Goal: Information Seeking & Learning: Learn about a topic

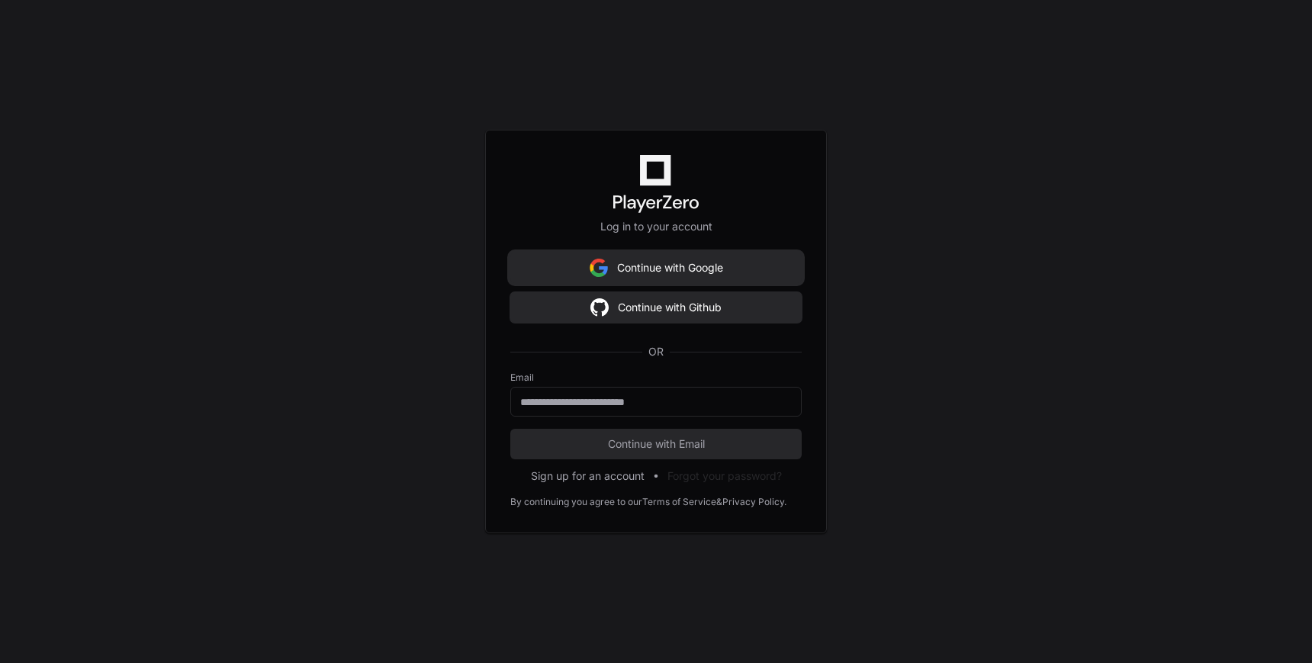
click at [675, 270] on button "Continue with Google" at bounding box center [655, 268] width 291 height 31
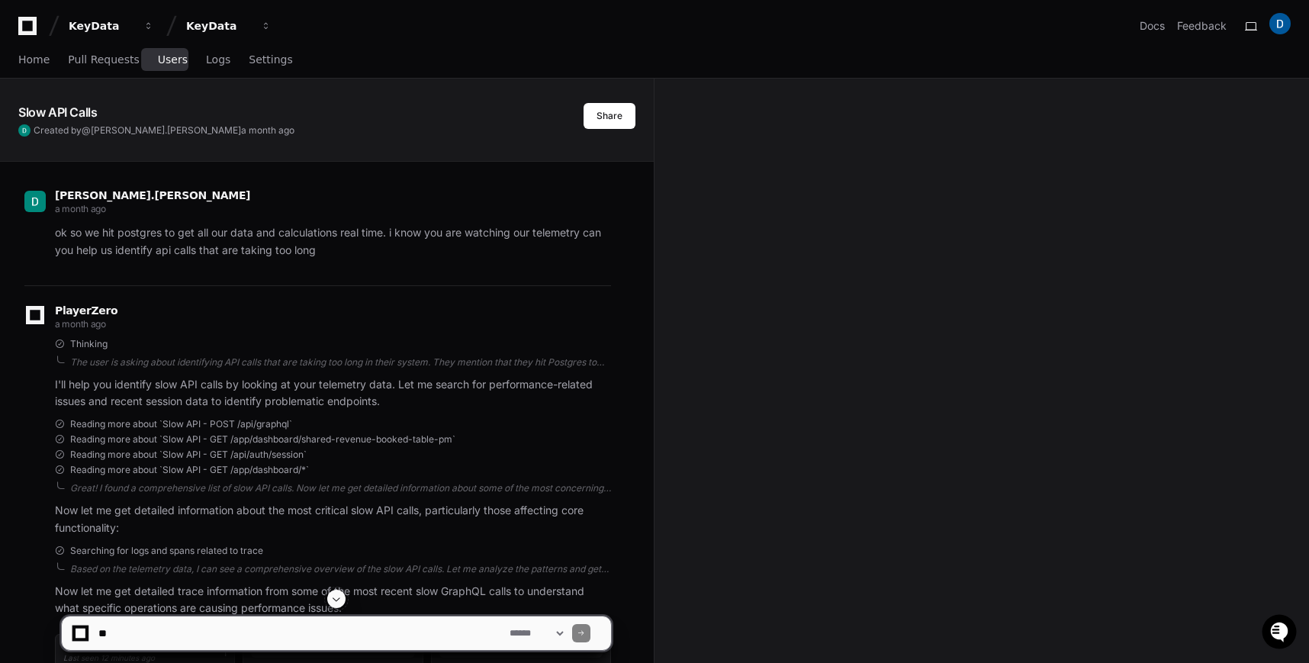
click at [172, 69] on link "Users" at bounding box center [173, 60] width 30 height 35
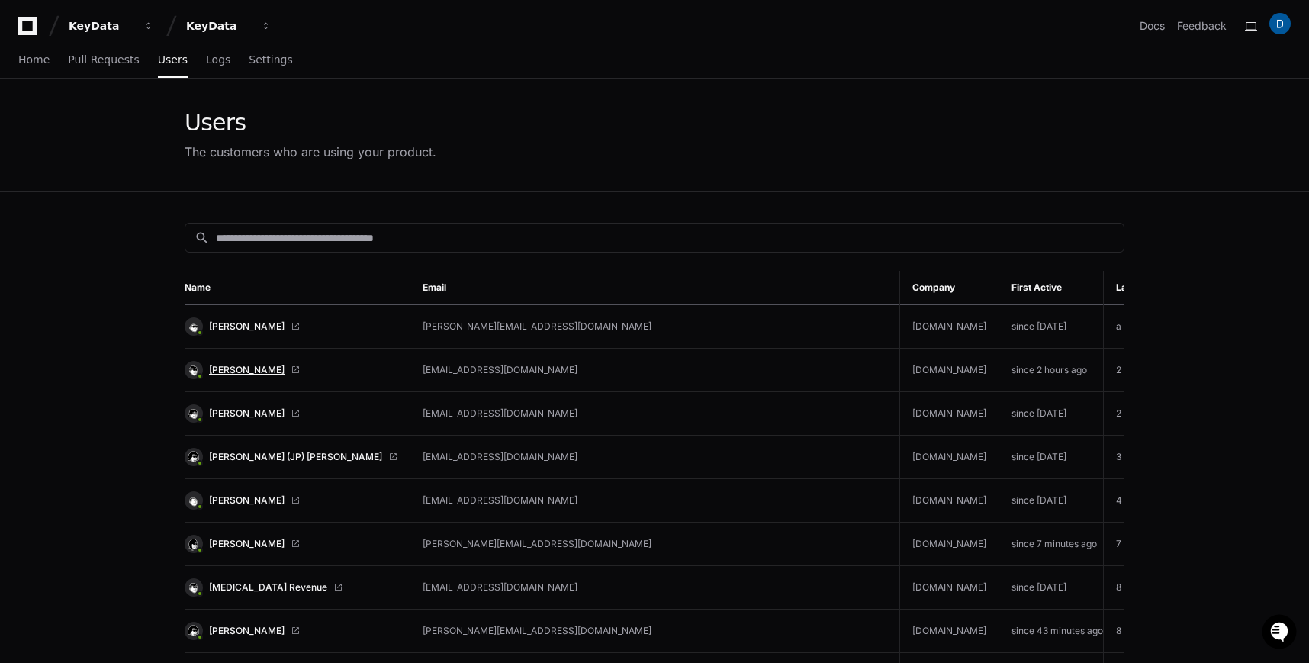
click at [238, 372] on span "[PERSON_NAME]" at bounding box center [247, 370] width 76 height 12
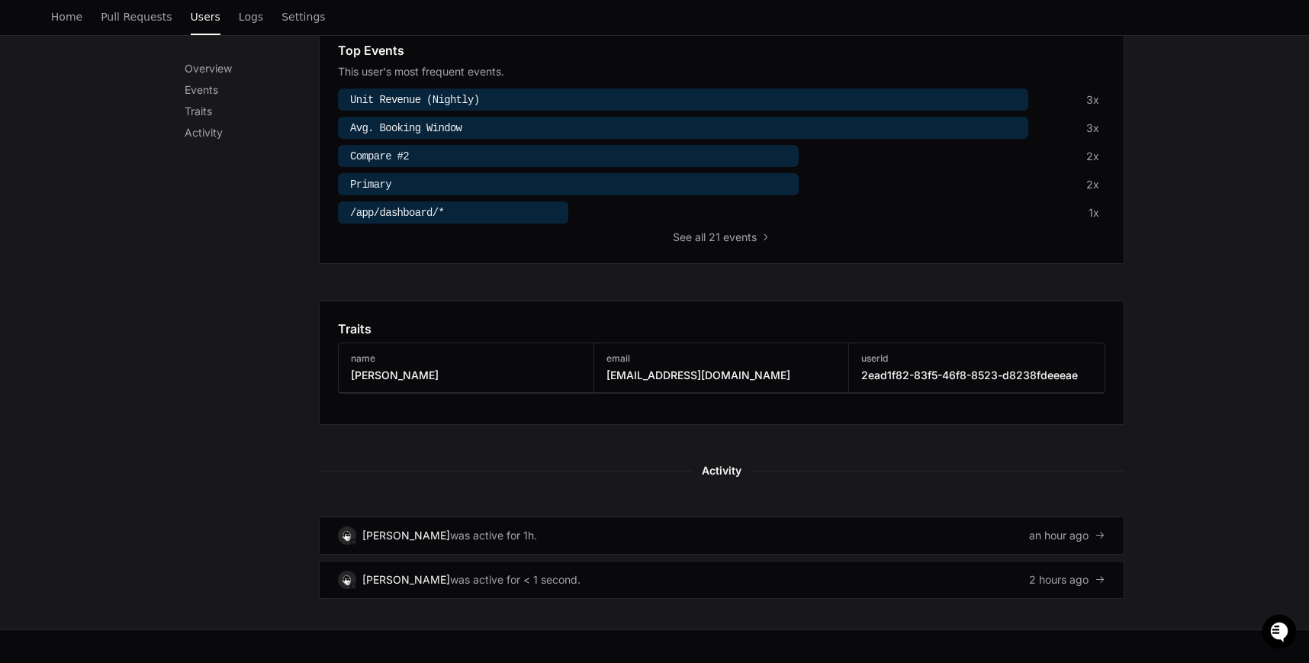
scroll to position [635, 0]
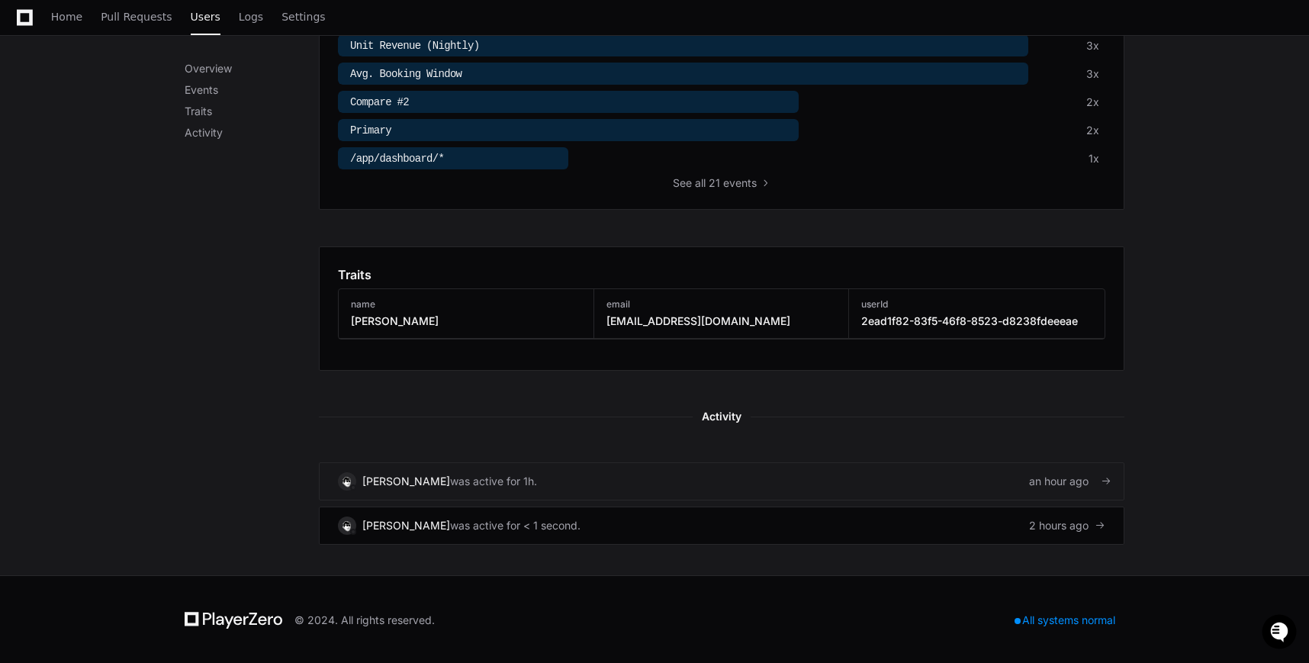
click at [450, 485] on div "was active for 1h." at bounding box center [493, 481] width 87 height 15
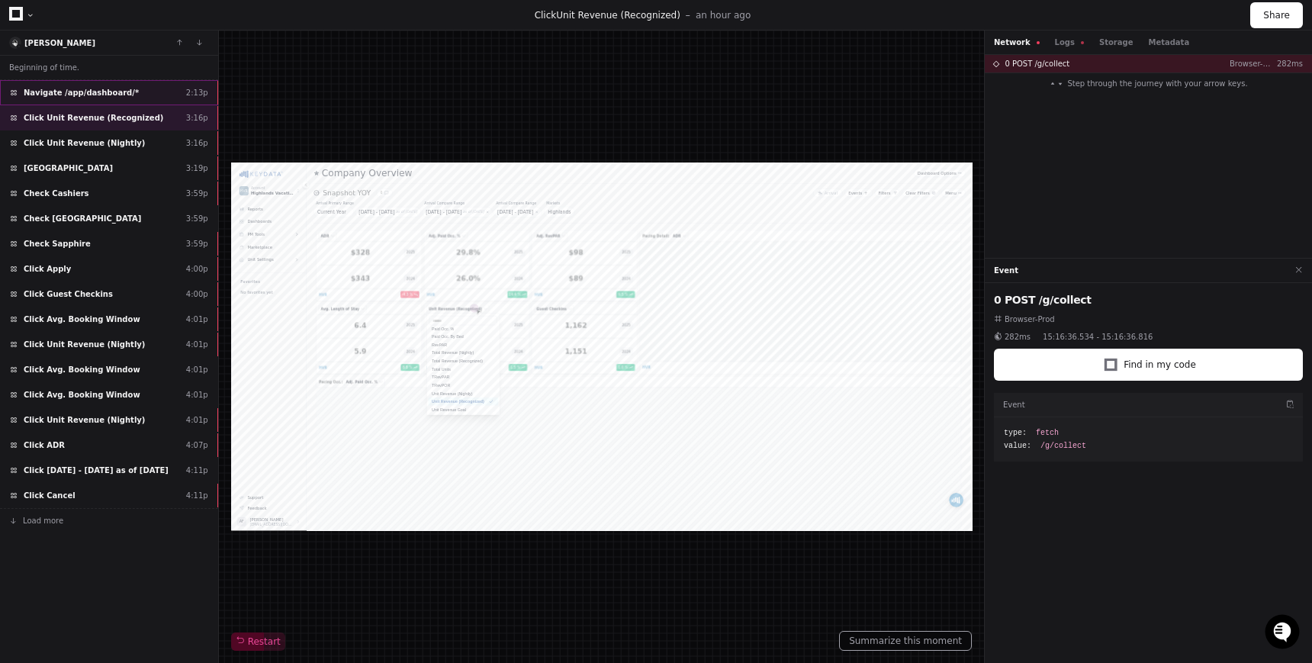
scroll to position [760, 0]
click at [85, 124] on div "Click Unit Revenue (Recognized) 3:16p" at bounding box center [109, 117] width 218 height 25
click at [94, 145] on span "Click Unit Revenue (Nightly)" at bounding box center [84, 142] width 121 height 11
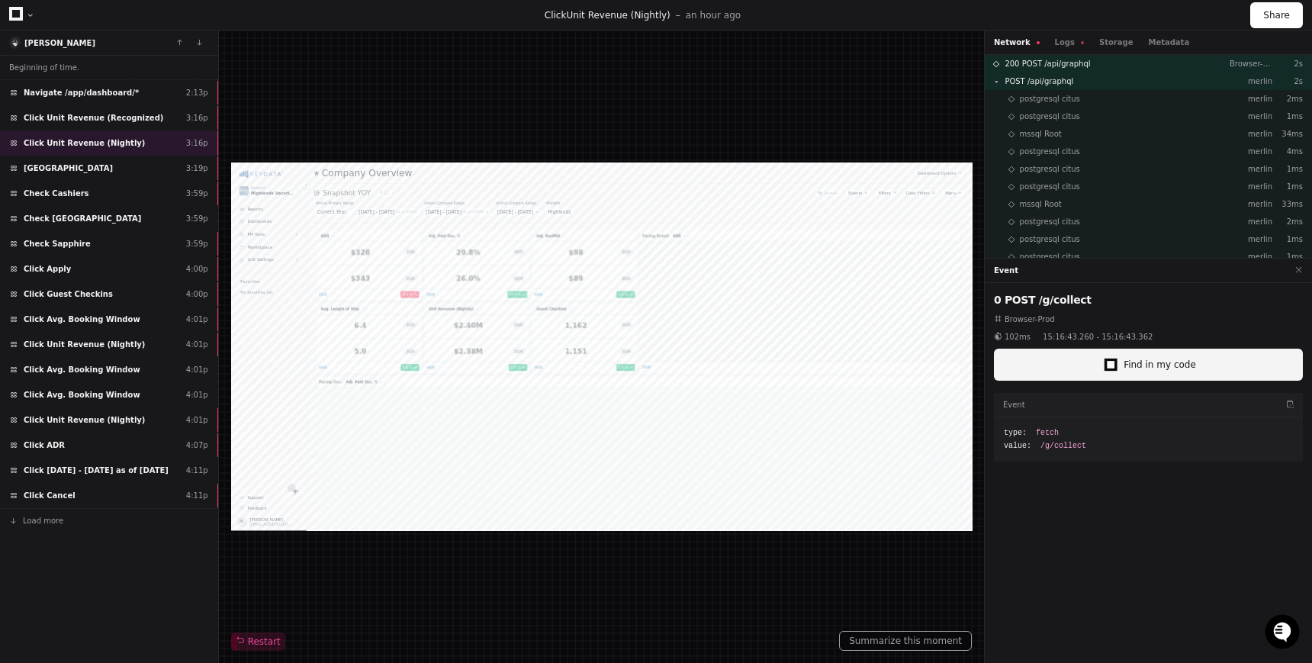
click at [1196, 369] on button "Find in my code" at bounding box center [1148, 365] width 309 height 32
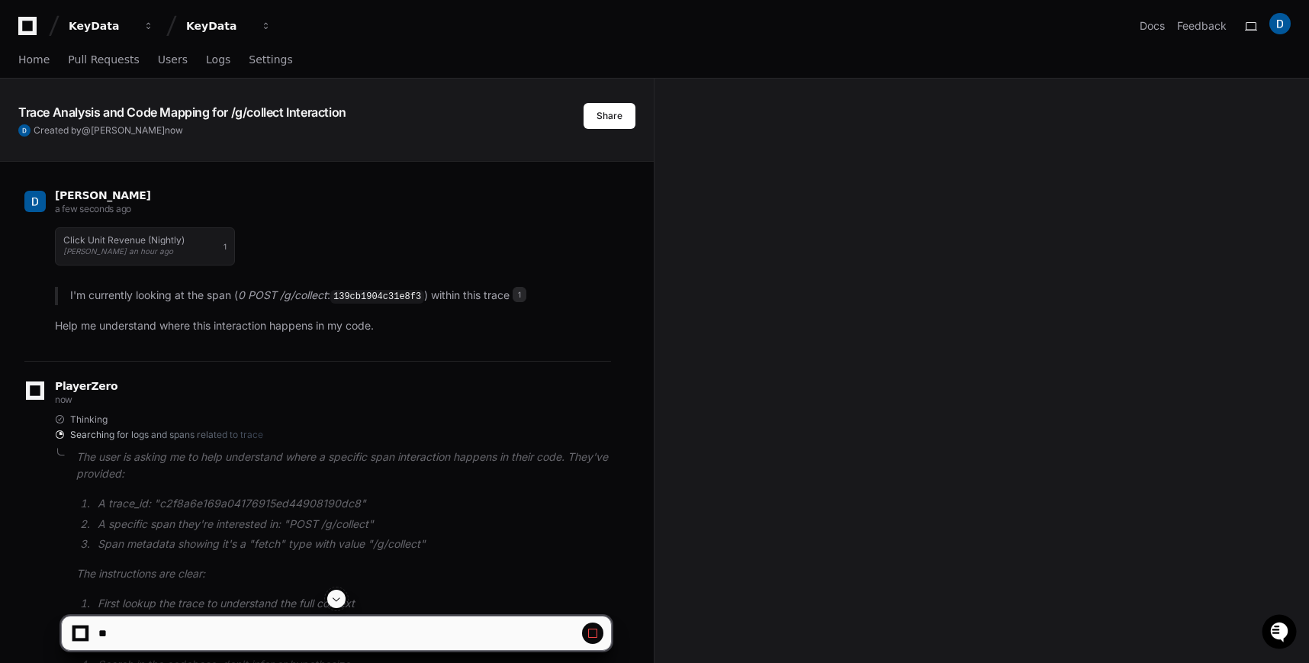
click at [592, 635] on span at bounding box center [593, 633] width 12 height 12
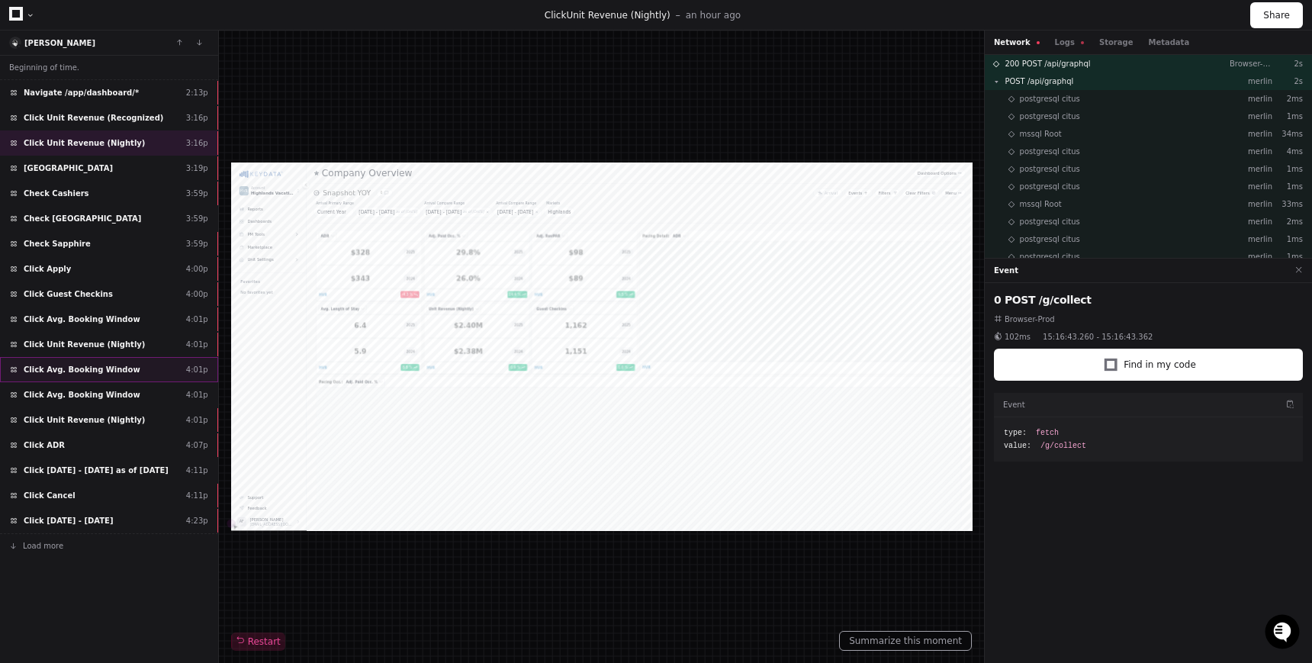
click at [84, 372] on span "Click Avg. Booking Window" at bounding box center [82, 369] width 117 height 11
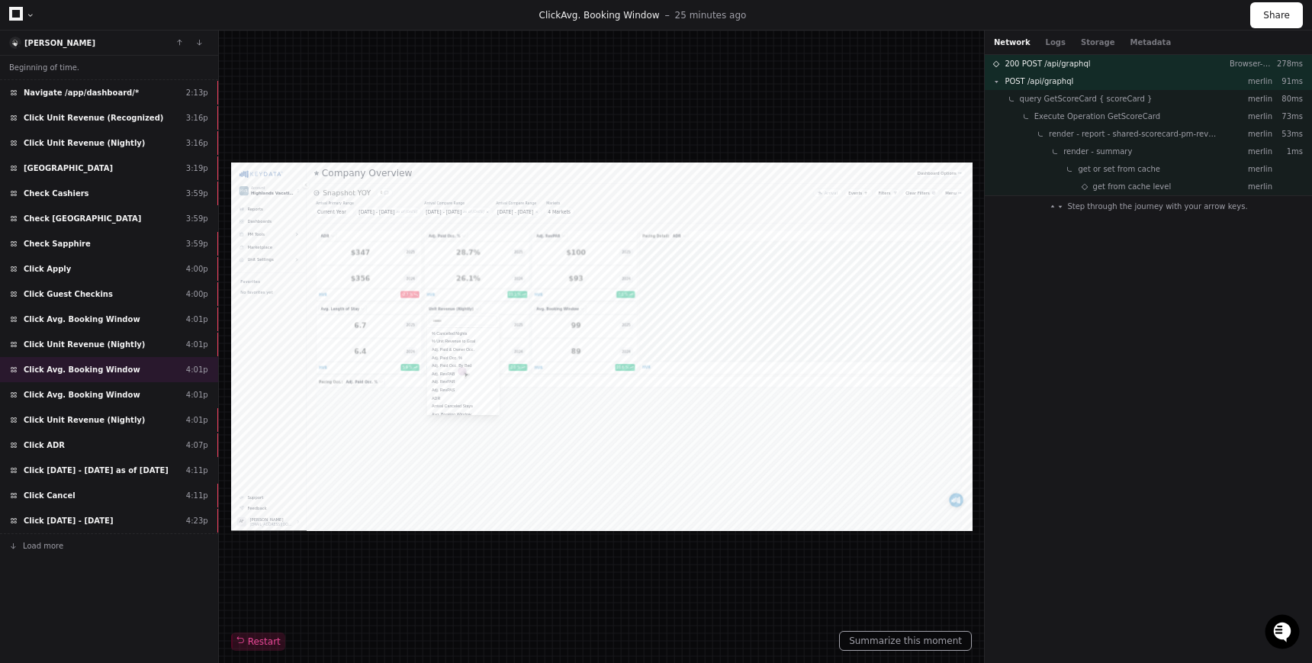
scroll to position [76, 0]
click at [1114, 146] on span "render - summary" at bounding box center [1098, 151] width 69 height 11
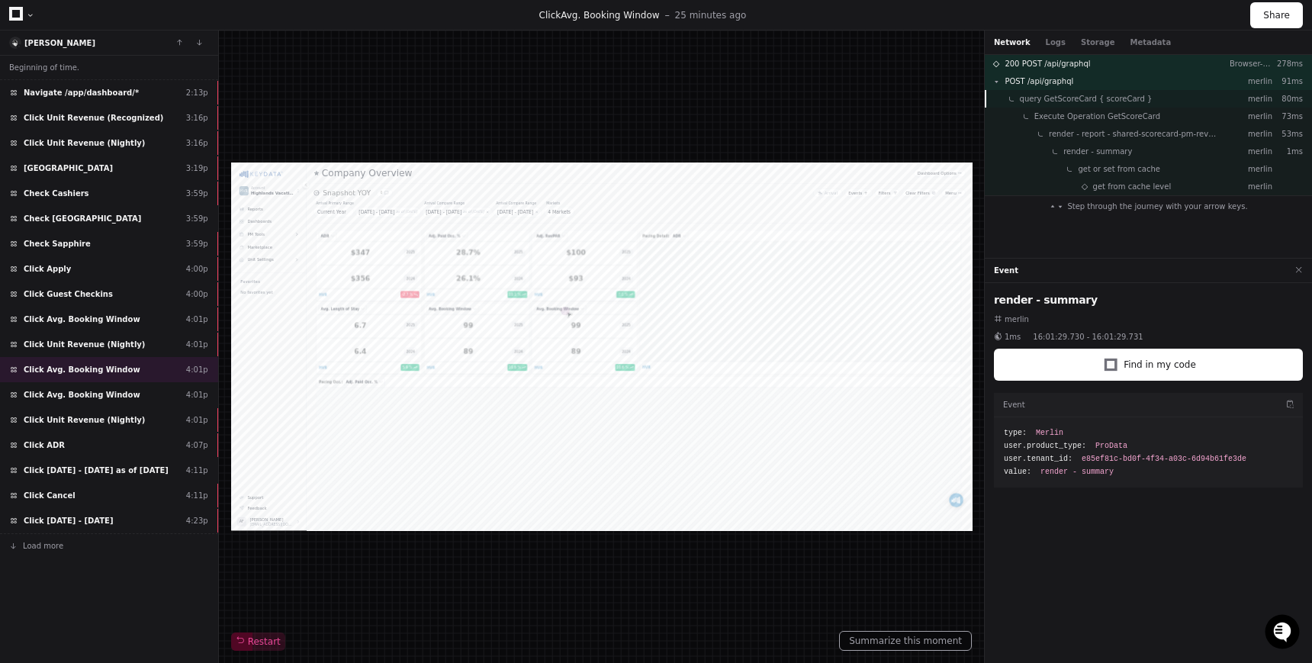
click at [1078, 98] on span "query GetScoreCard { scoreCard }" at bounding box center [1086, 98] width 133 height 11
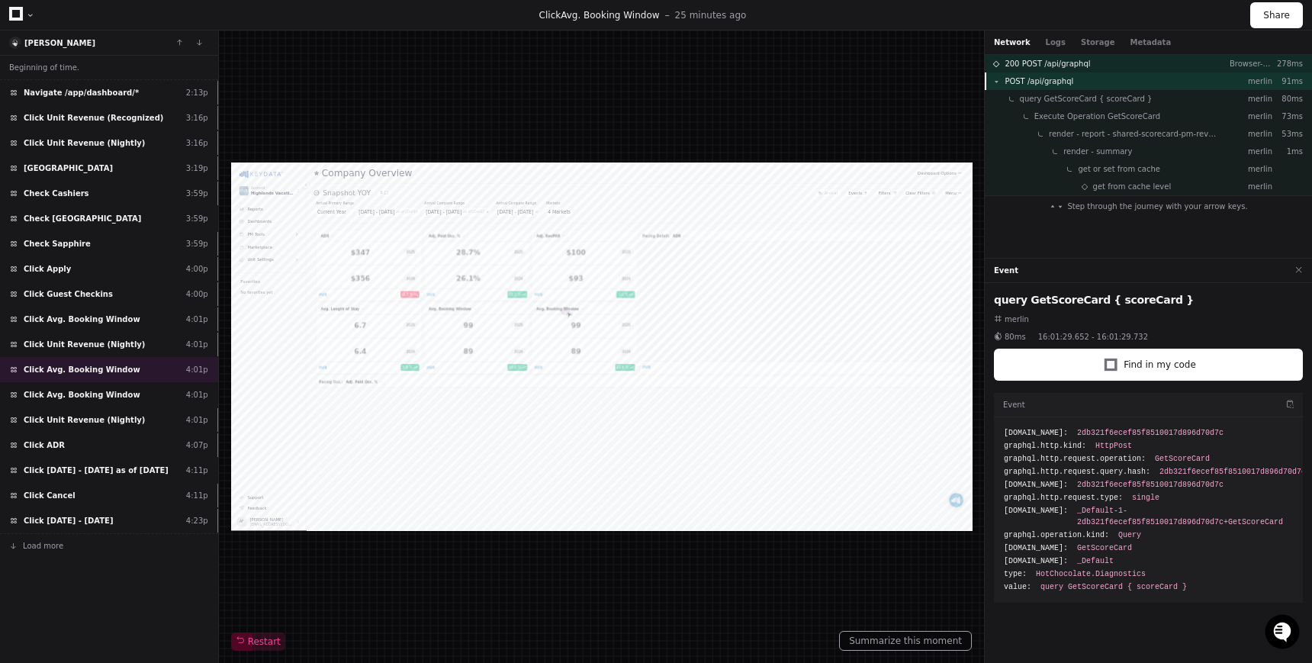
click at [1065, 76] on span "POST /api/graphql" at bounding box center [1039, 81] width 69 height 11
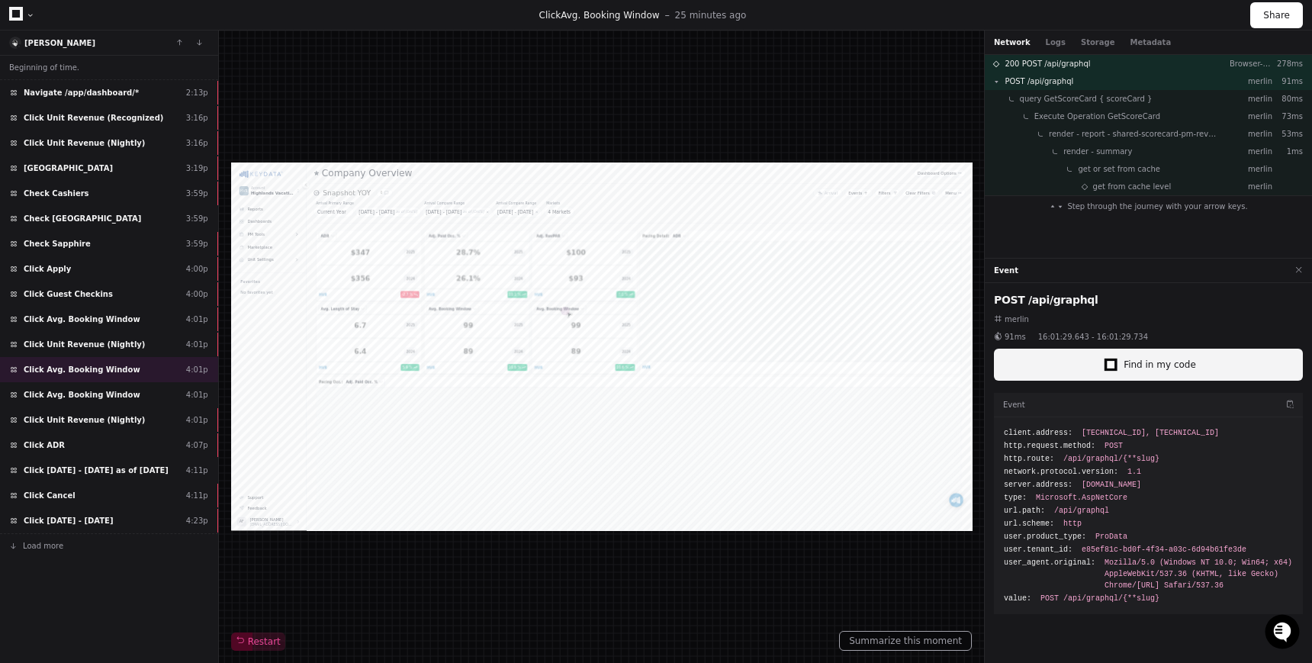
click at [1145, 369] on span "Find in my code" at bounding box center [1160, 365] width 72 height 12
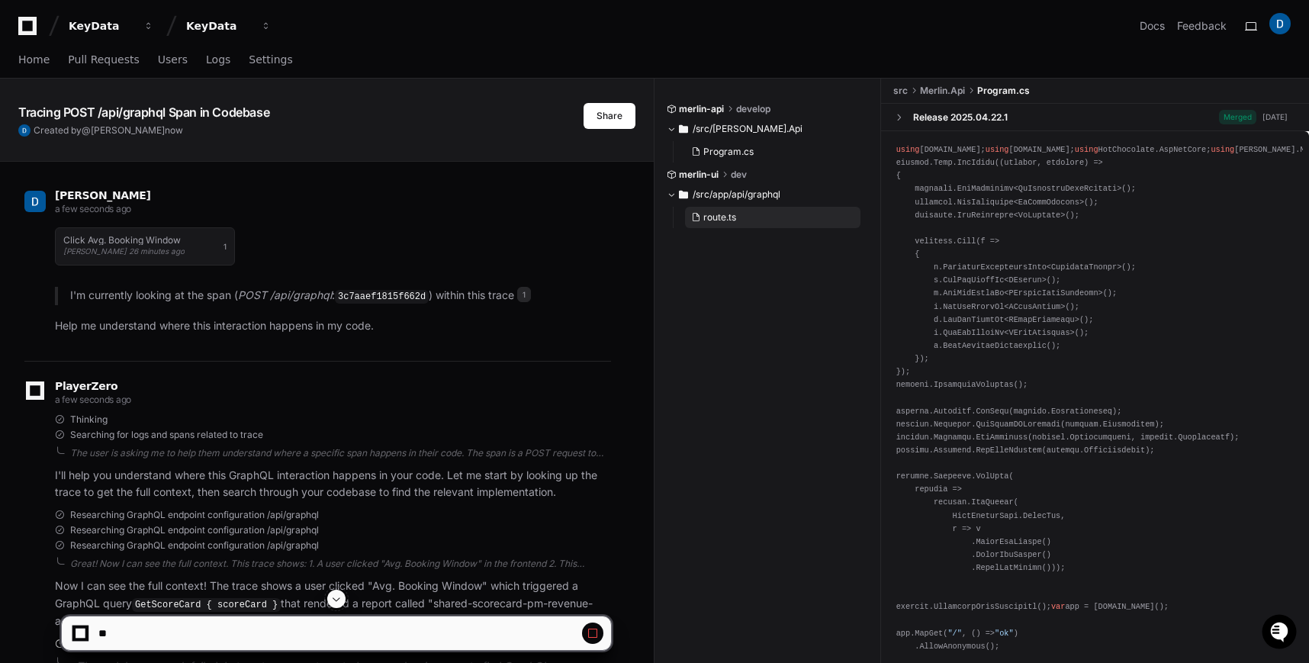
click at [727, 218] on span "route.ts" at bounding box center [720, 217] width 33 height 12
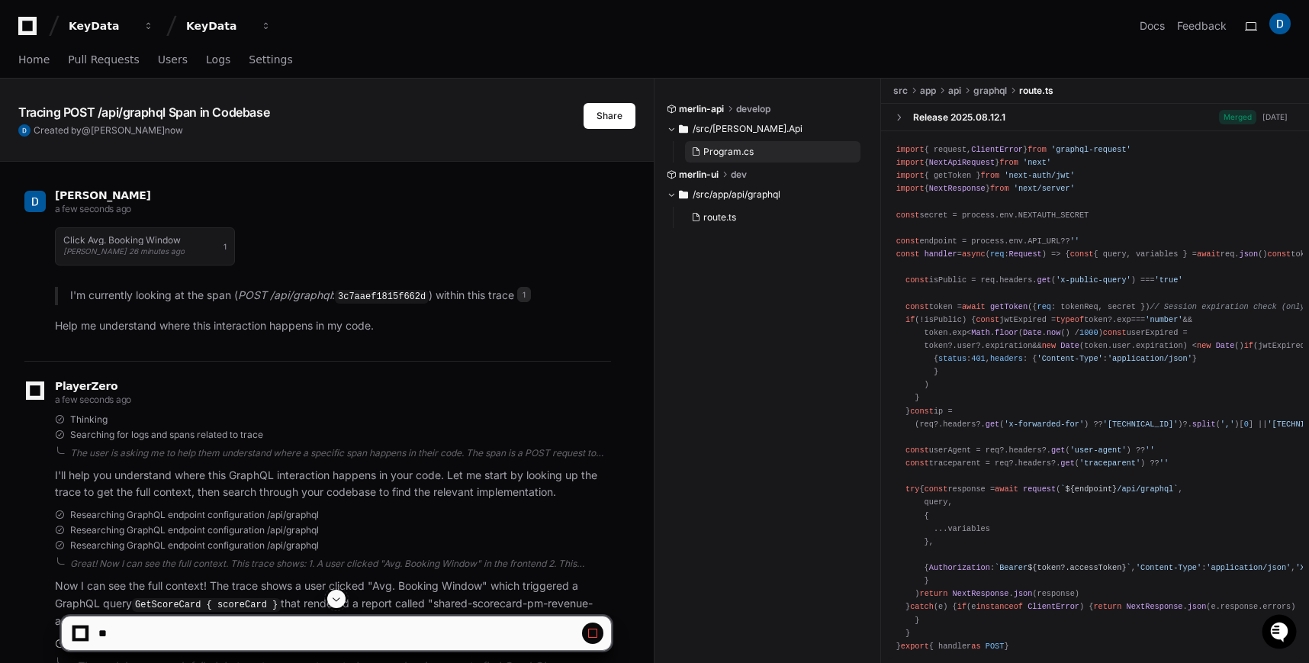
click at [720, 144] on button "Program.cs" at bounding box center [773, 151] width 176 height 21
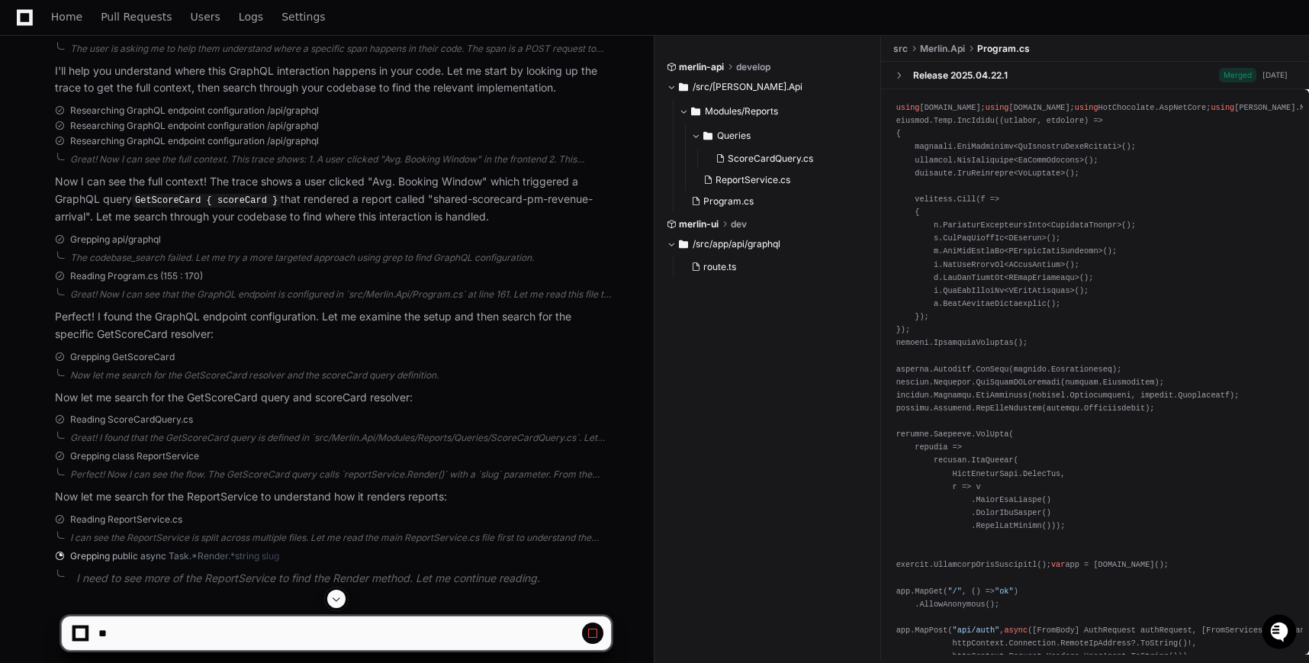
scroll to position [407, 0]
click at [341, 599] on span at bounding box center [336, 599] width 12 height 12
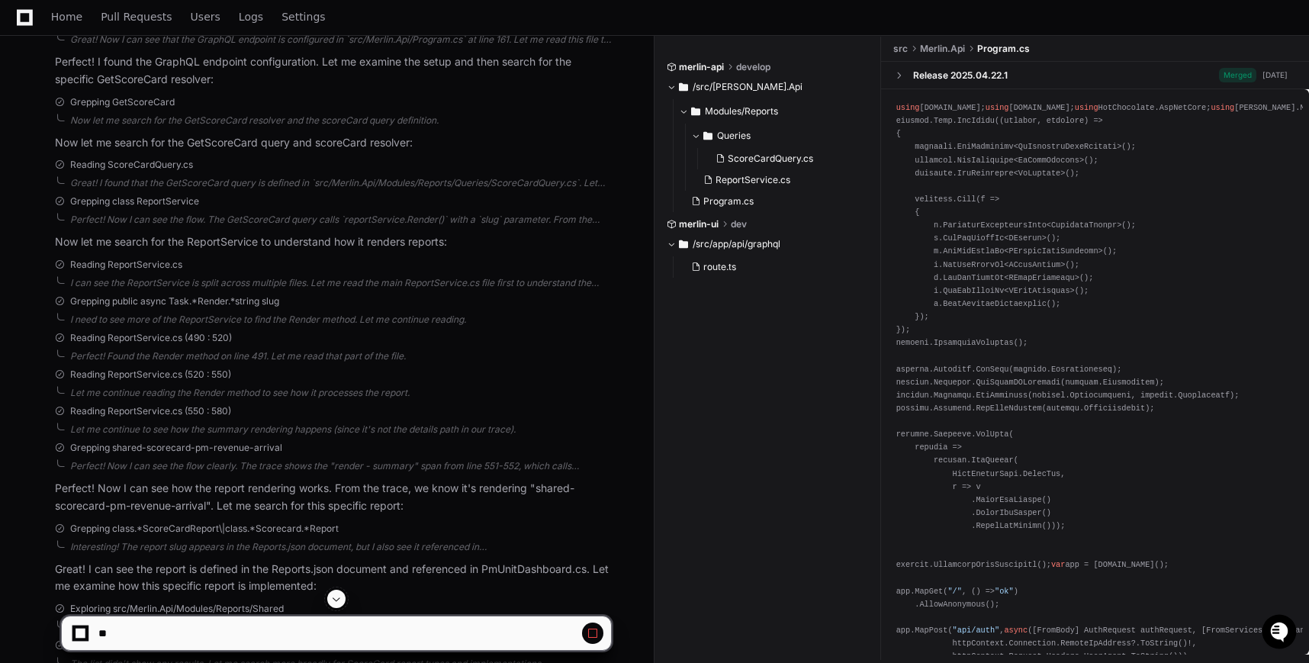
scroll to position [976, 0]
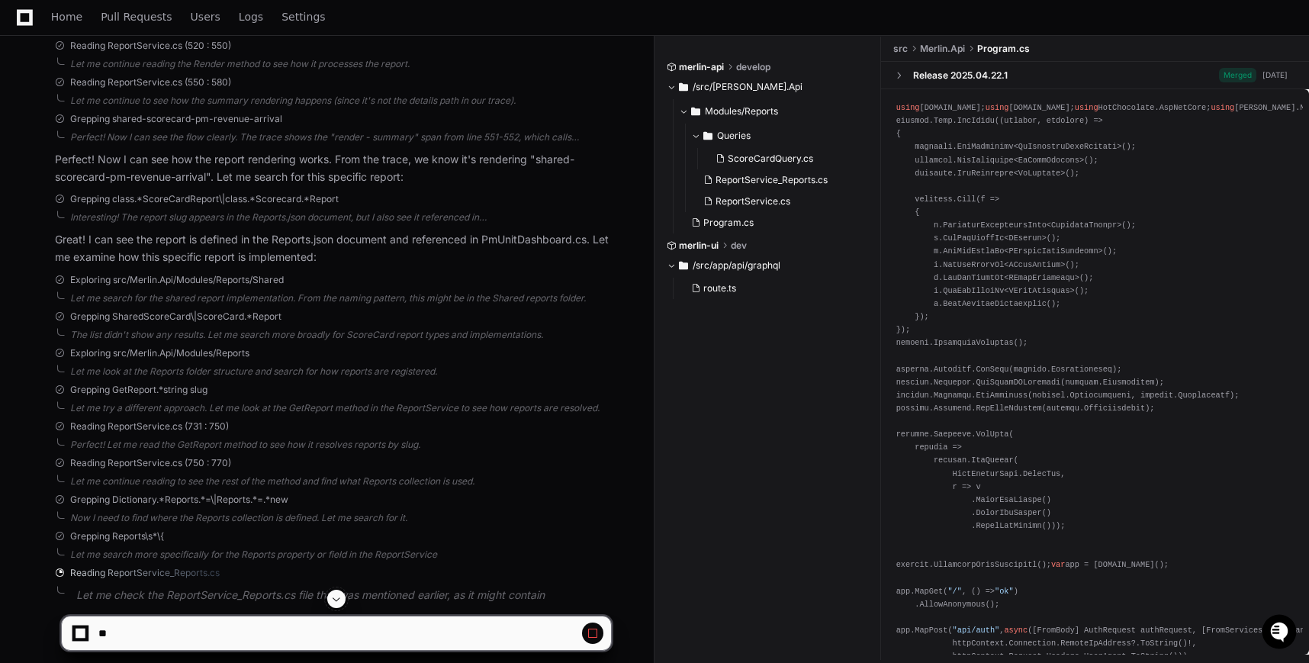
click at [596, 635] on span at bounding box center [593, 633] width 12 height 12
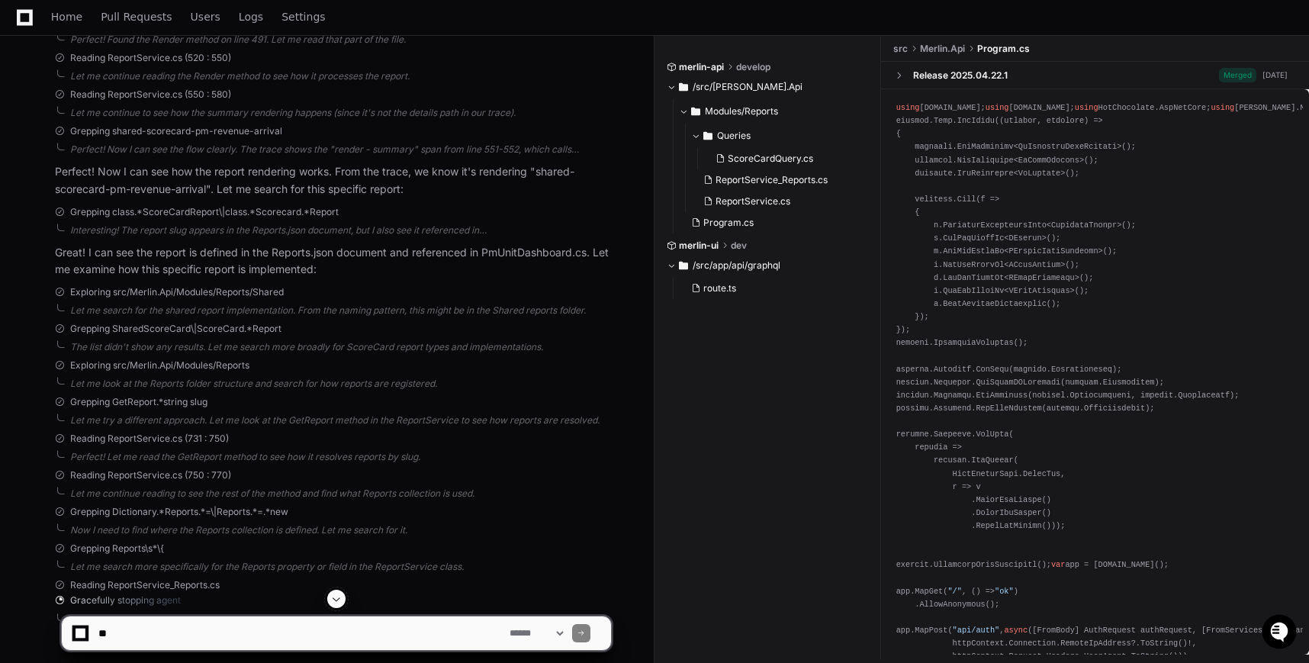
click at [264, 631] on textarea at bounding box center [300, 634] width 411 height 34
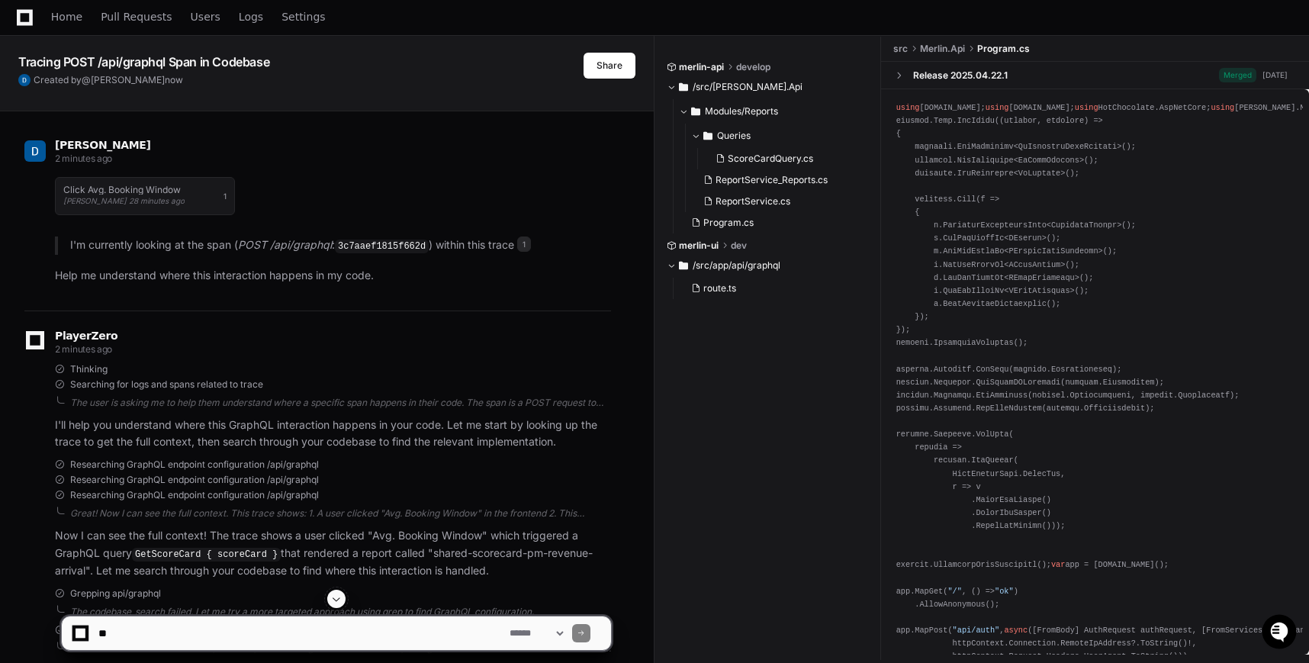
scroll to position [0, 0]
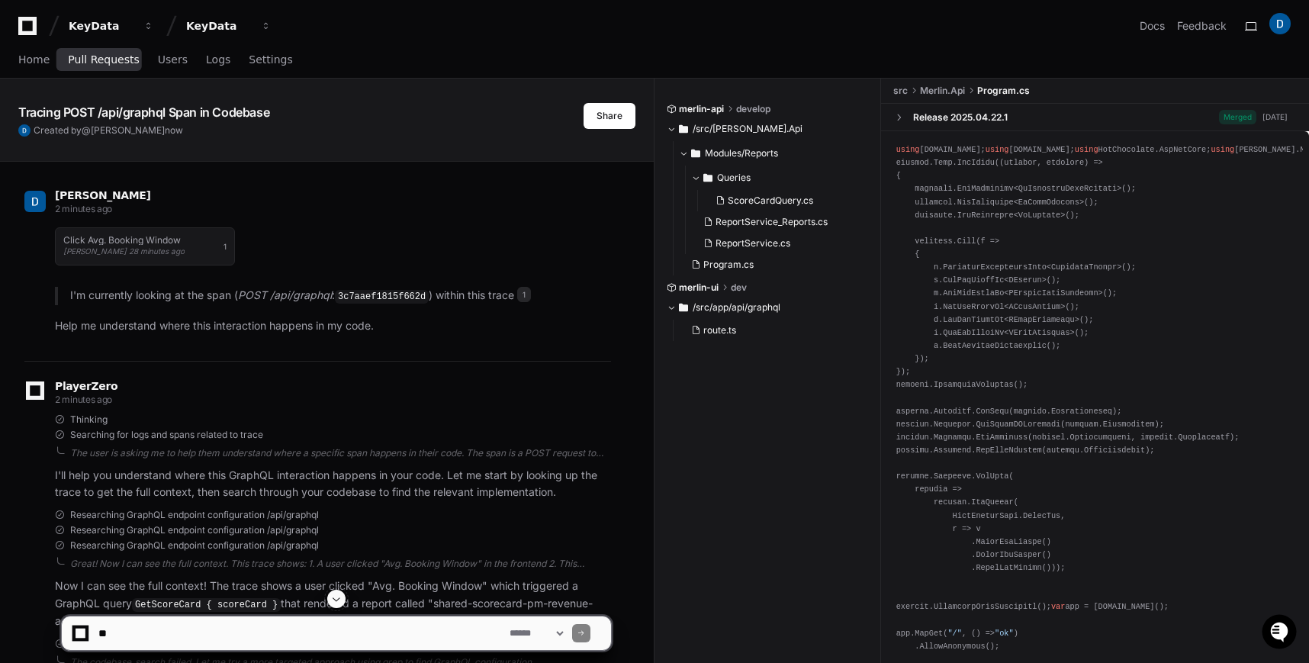
click at [109, 62] on span "Pull Requests" at bounding box center [103, 59] width 71 height 9
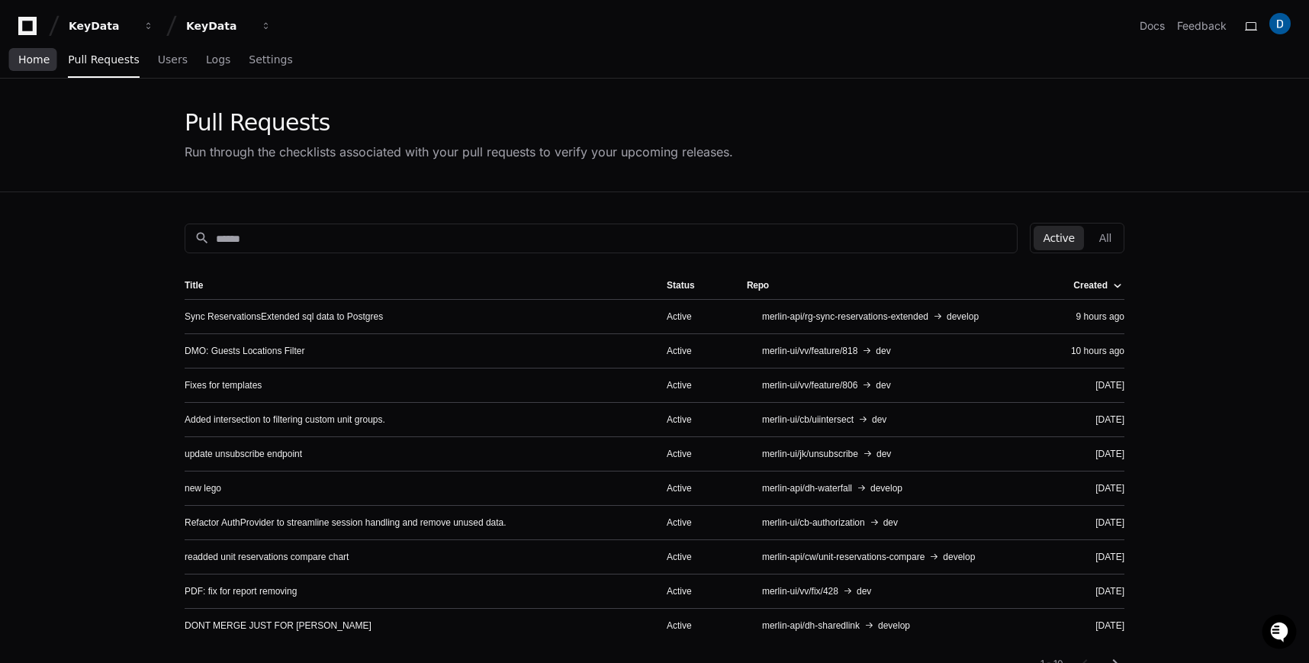
click at [33, 63] on span "Home" at bounding box center [33, 59] width 31 height 9
